Goal: Information Seeking & Learning: Learn about a topic

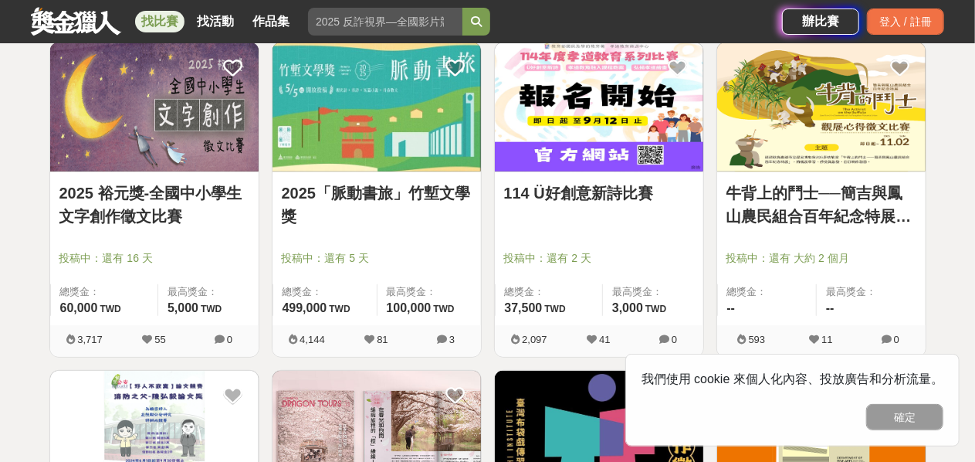
scroll to position [297, 0]
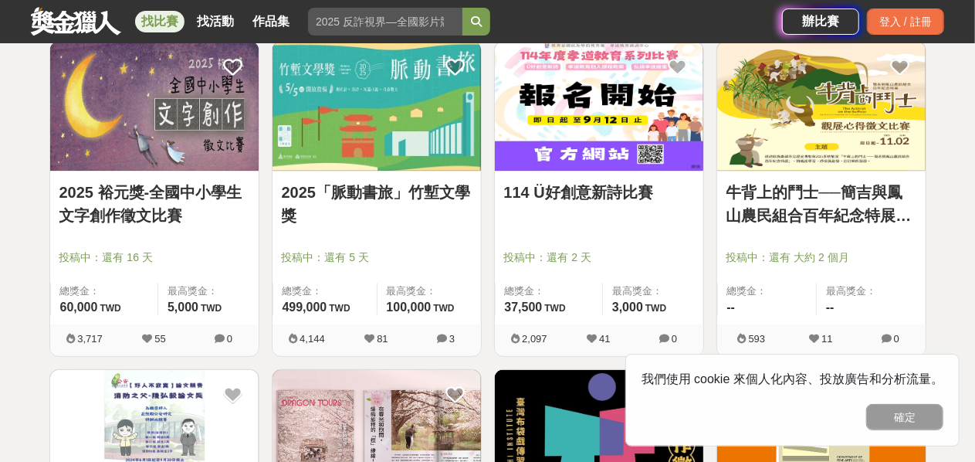
click at [156, 189] on link "2025 裕元獎-全國中小學生文字創作徵文比賽" at bounding box center [154, 204] width 190 height 46
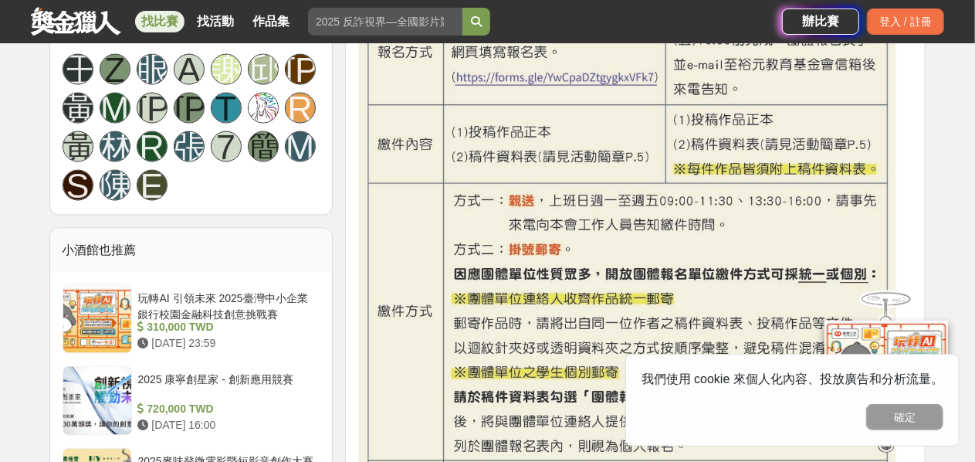
scroll to position [1144, 0]
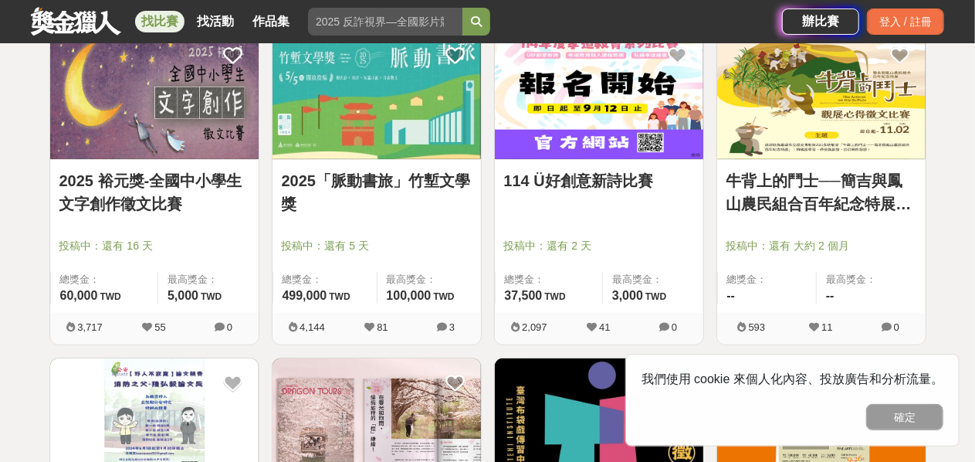
scroll to position [311, 0]
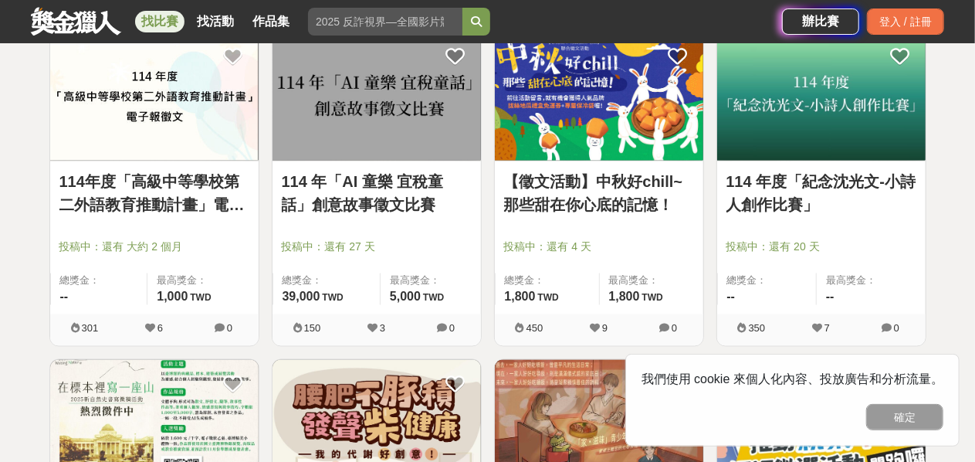
scroll to position [1646, 0]
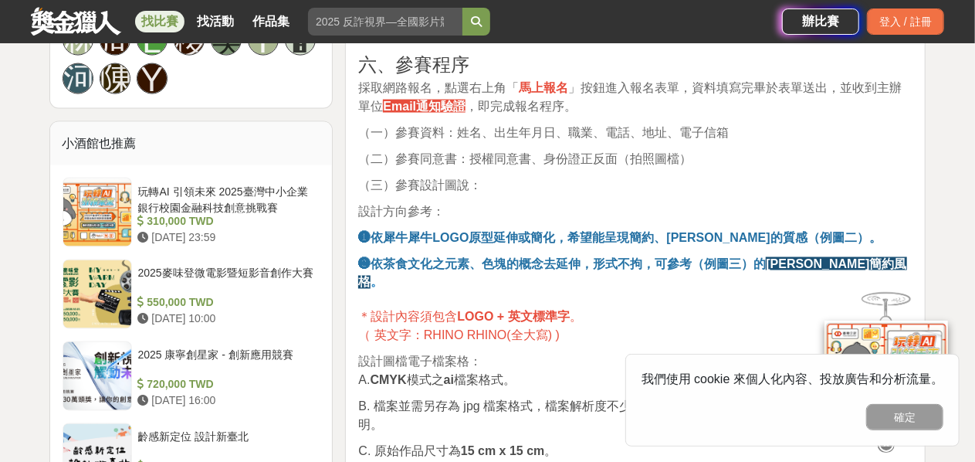
scroll to position [1197, 0]
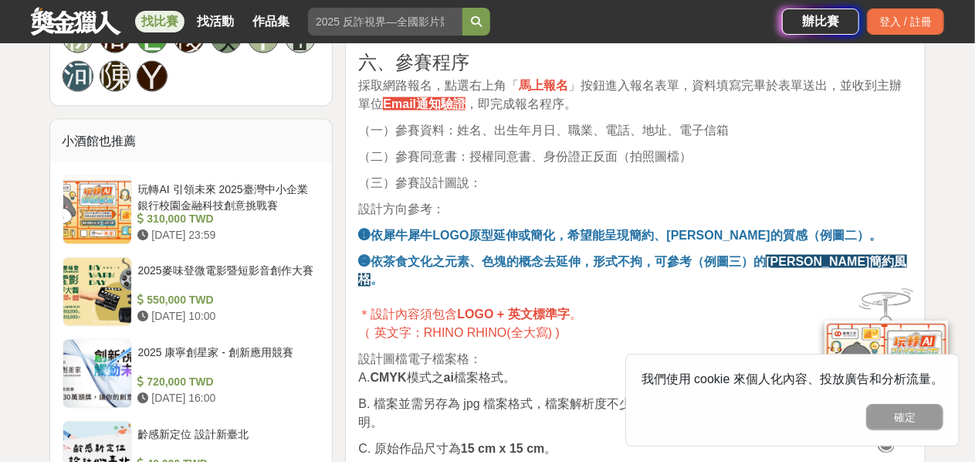
click at [531, 359] on p "設計圖檔電子檔案格： A. CMYK 模式之 ai 檔案格式。" at bounding box center [635, 369] width 554 height 37
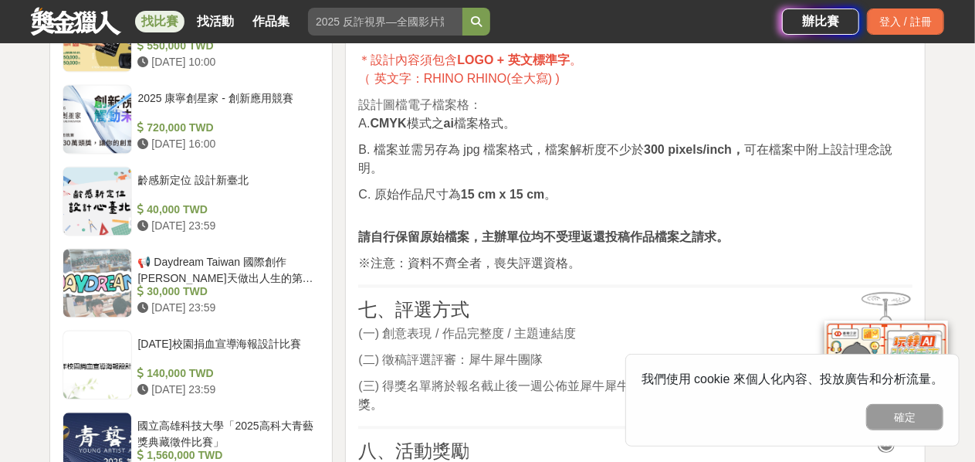
scroll to position [1449, 0]
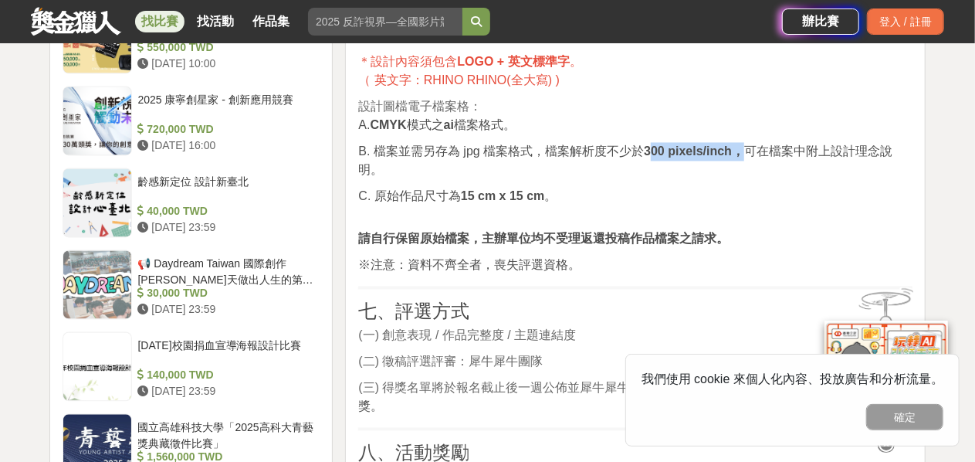
drag, startPoint x: 647, startPoint y: 134, endPoint x: 735, endPoint y: 130, distance: 88.1
click at [735, 145] on strong "300 pixels/inch，" at bounding box center [694, 151] width 100 height 13
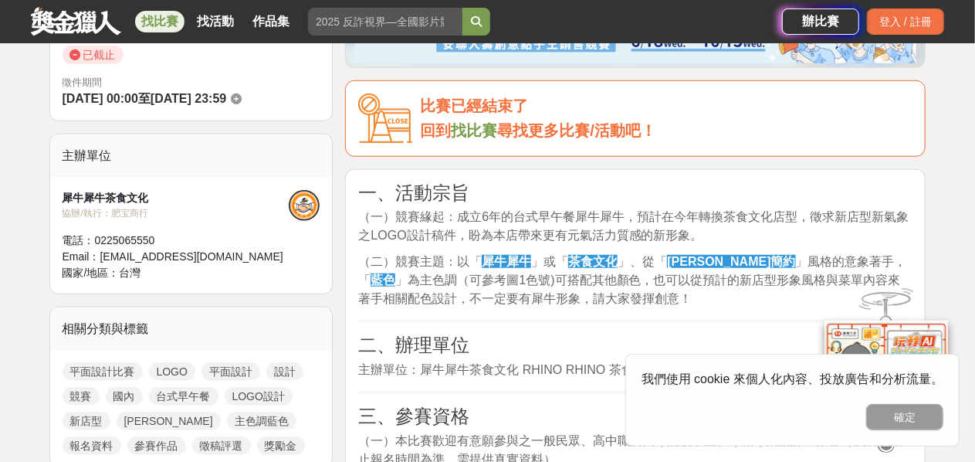
scroll to position [476, 0]
